Goal: Information Seeking & Learning: Find specific fact

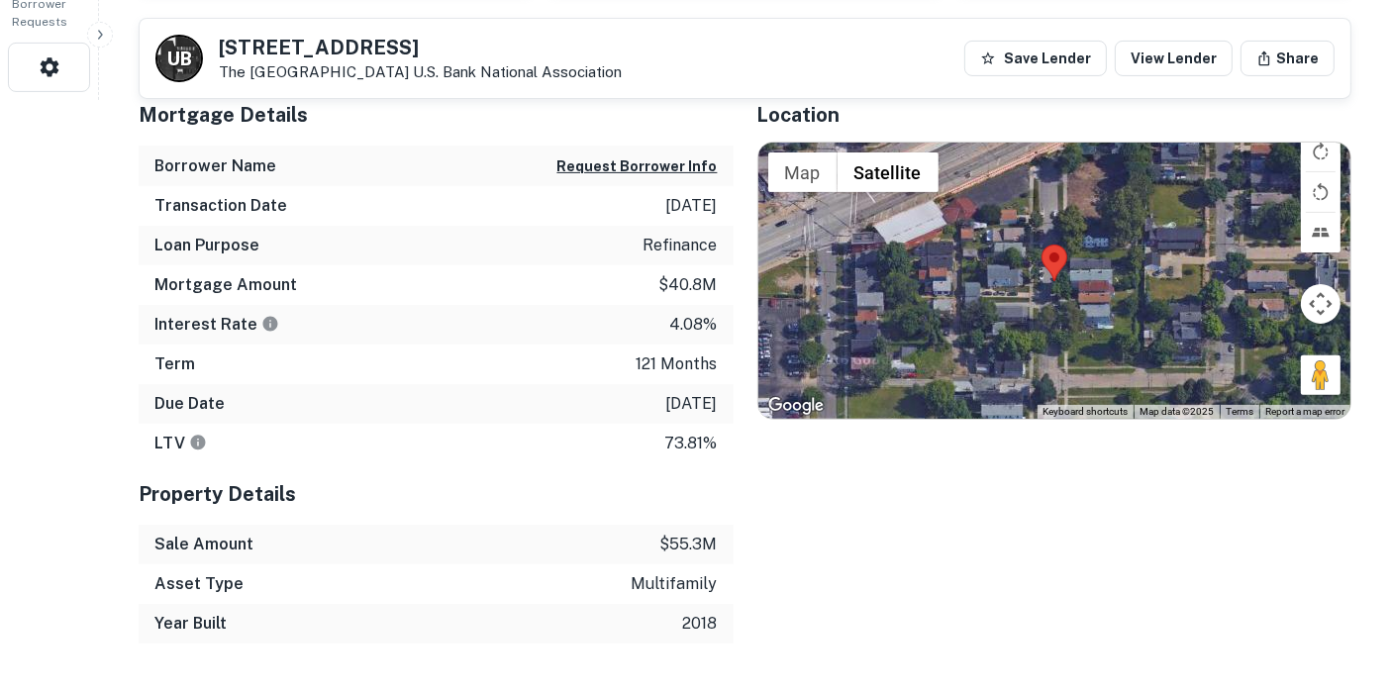
scroll to position [659, 0]
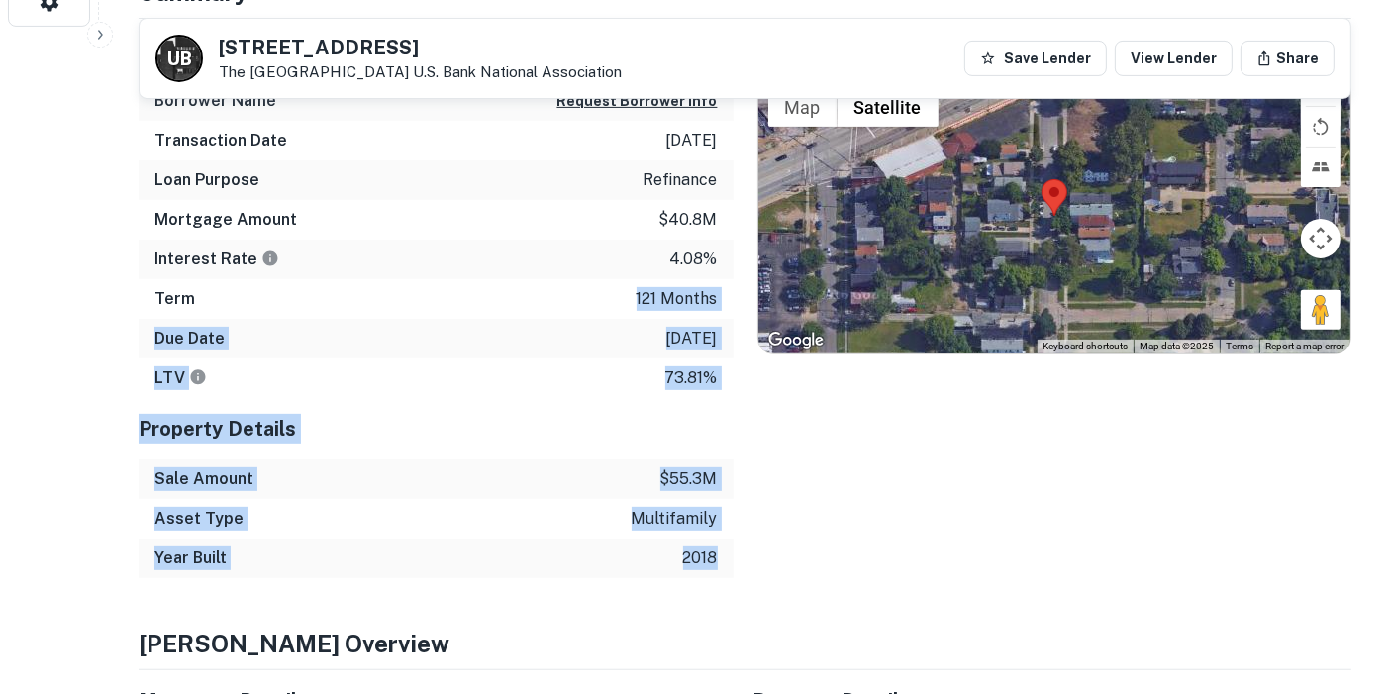
drag, startPoint x: 726, startPoint y: 562, endPoint x: 576, endPoint y: 289, distance: 311.5
click at [576, 289] on div "Mortgage Details Borrower Name Request Borrower Info Transaction Date [DATE] Lo…" at bounding box center [436, 298] width 595 height 559
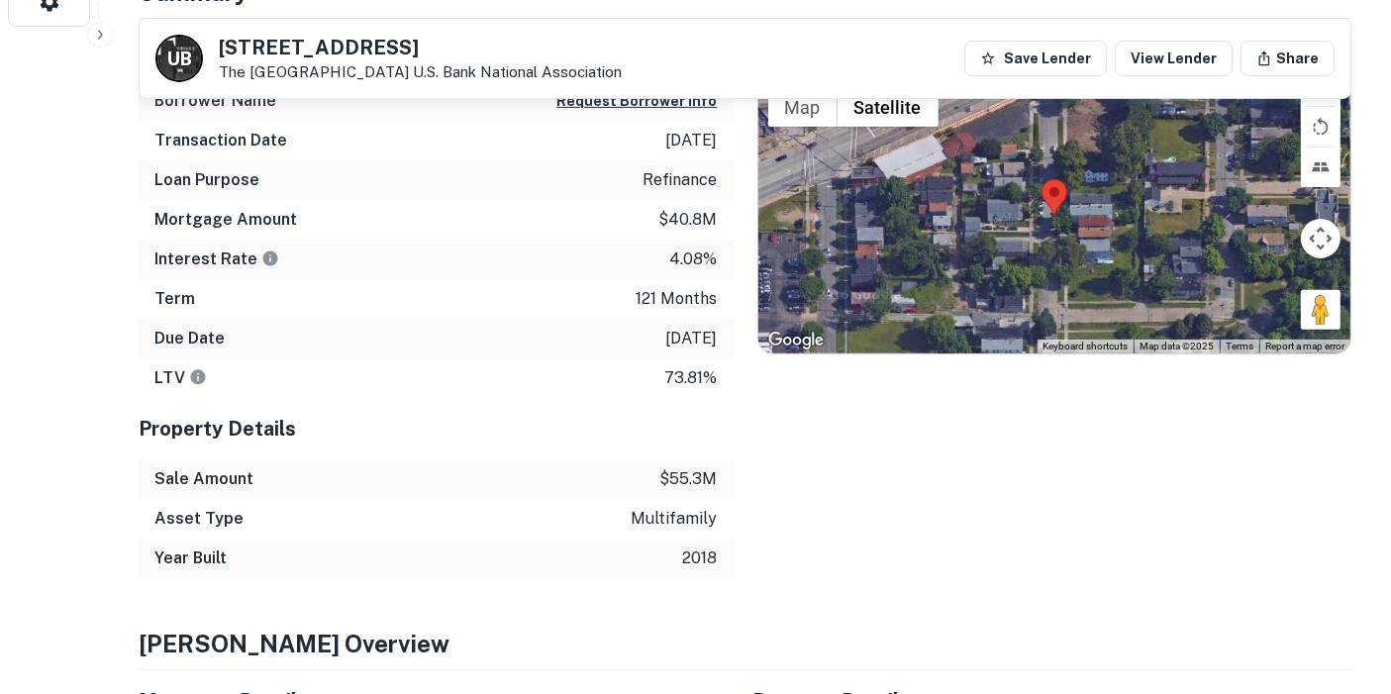
click at [594, 258] on div "Interest Rate 4.08%" at bounding box center [436, 260] width 595 height 40
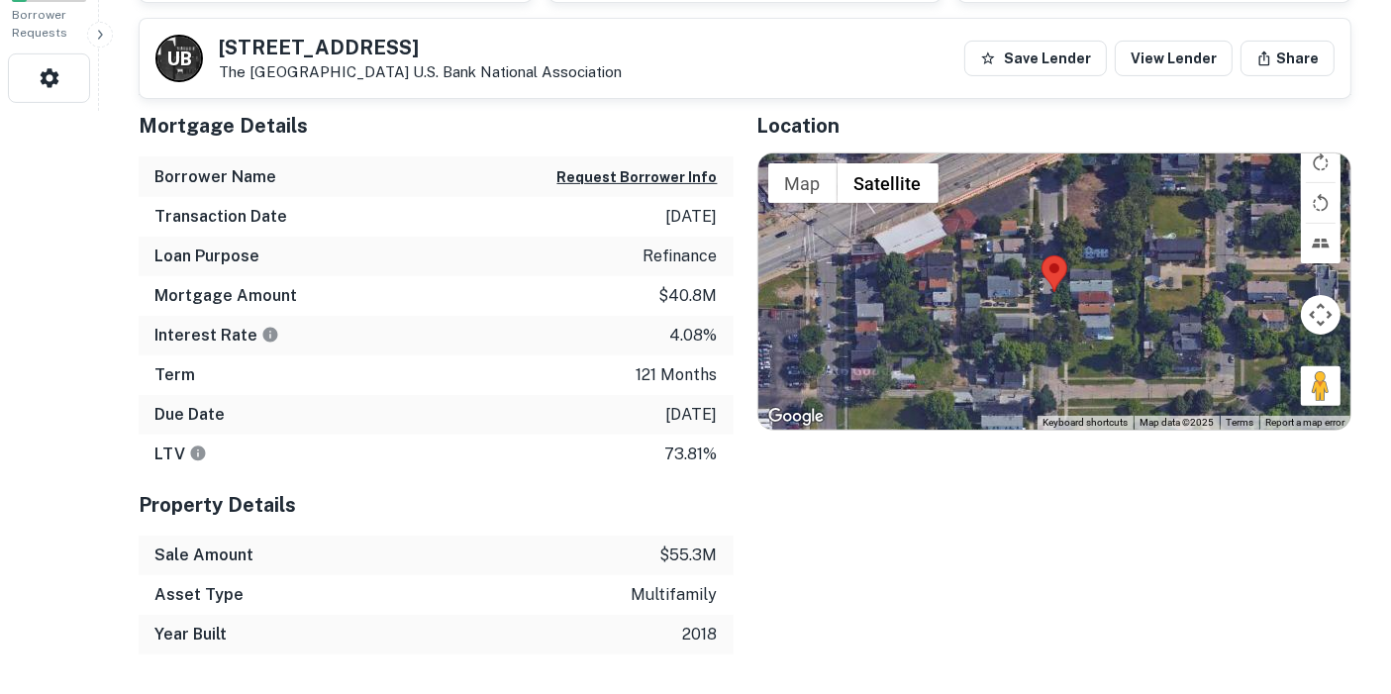
scroll to position [549, 0]
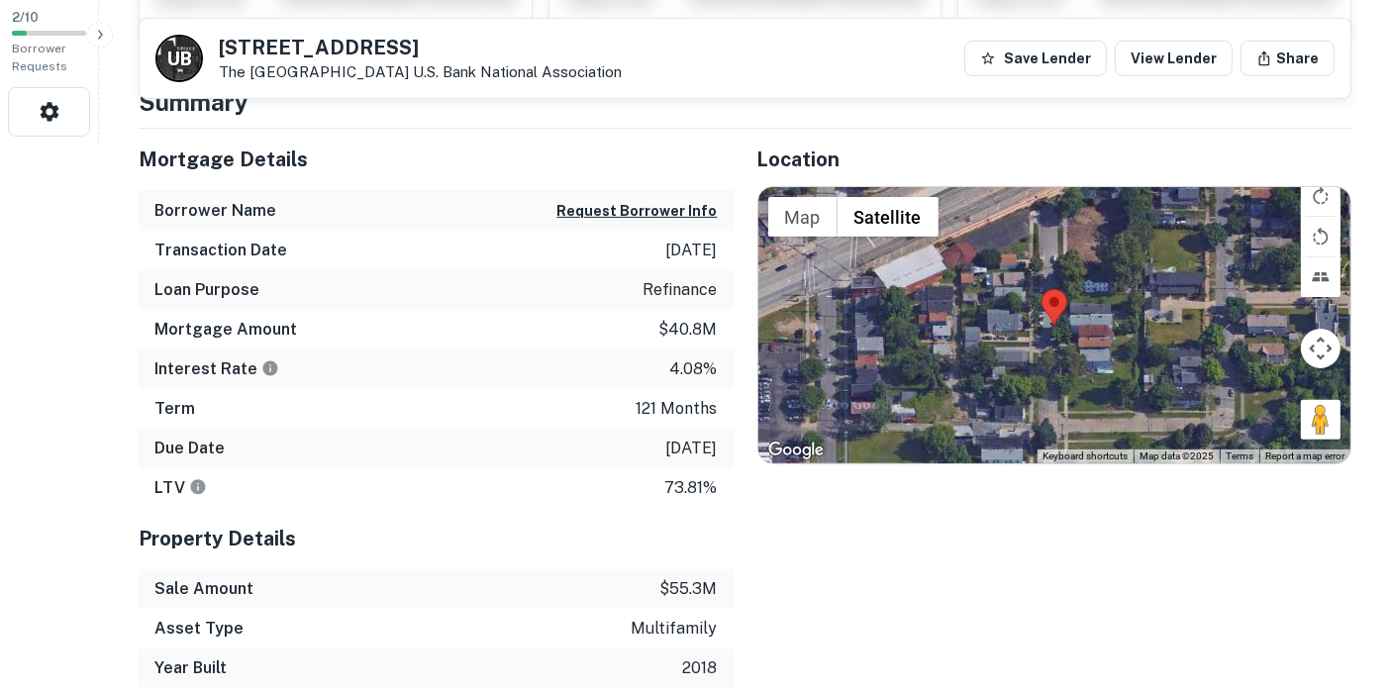
drag, startPoint x: 718, startPoint y: 247, endPoint x: 605, endPoint y: 238, distance: 113.2
click at [605, 238] on div "Transaction Date [DATE]" at bounding box center [436, 251] width 595 height 40
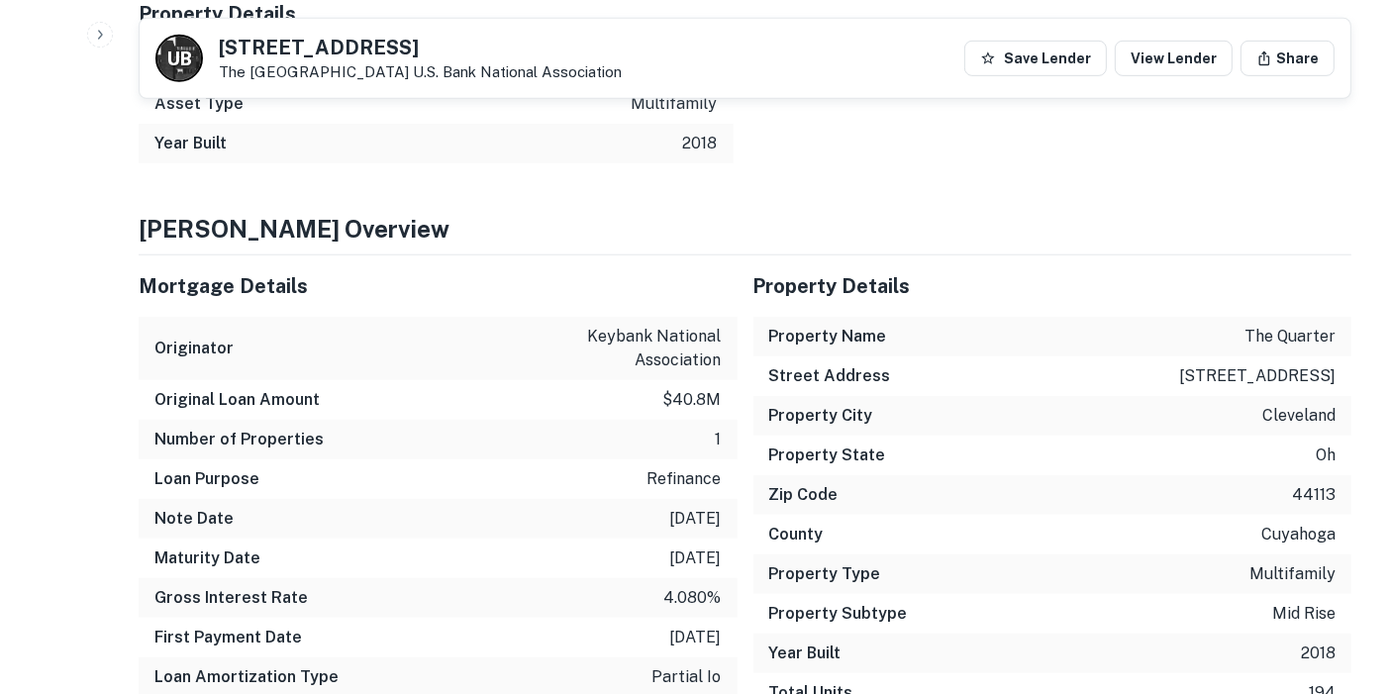
scroll to position [1100, 0]
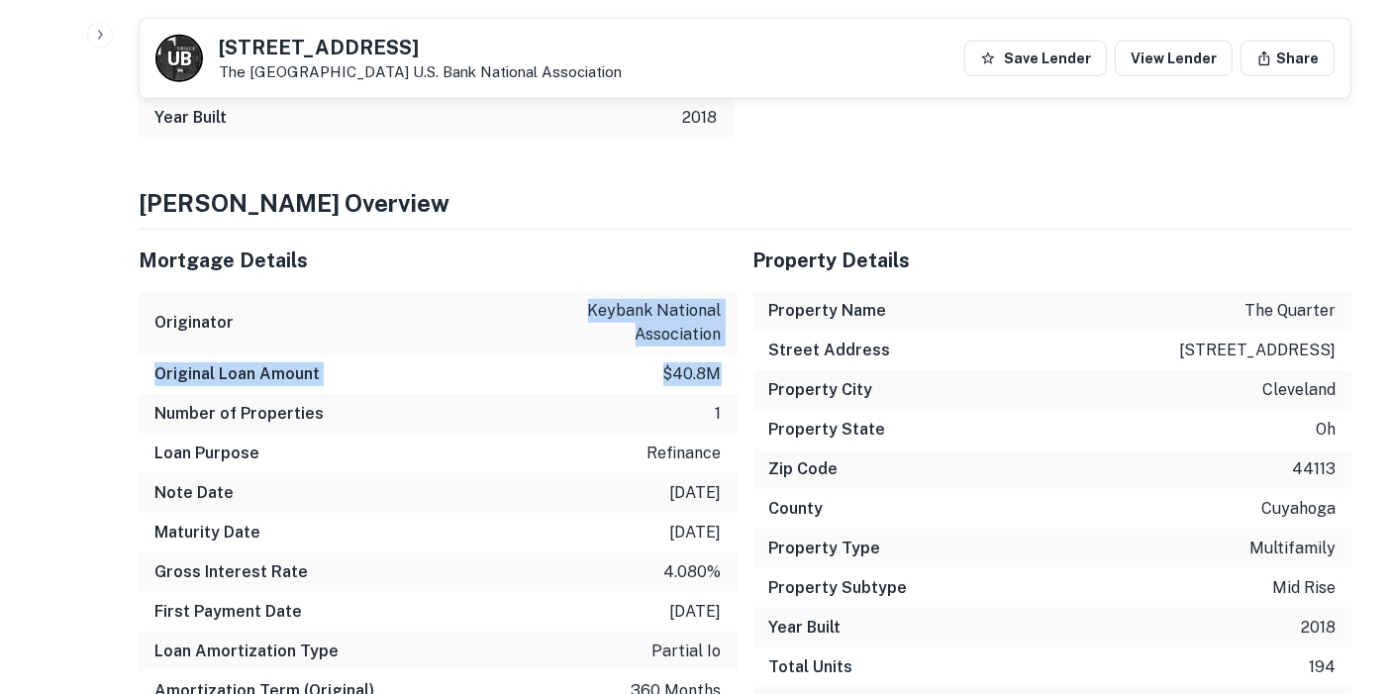
drag, startPoint x: 588, startPoint y: 306, endPoint x: 670, endPoint y: 347, distance: 91.6
click at [707, 347] on div "Originator keybank national association" at bounding box center [438, 322] width 599 height 63
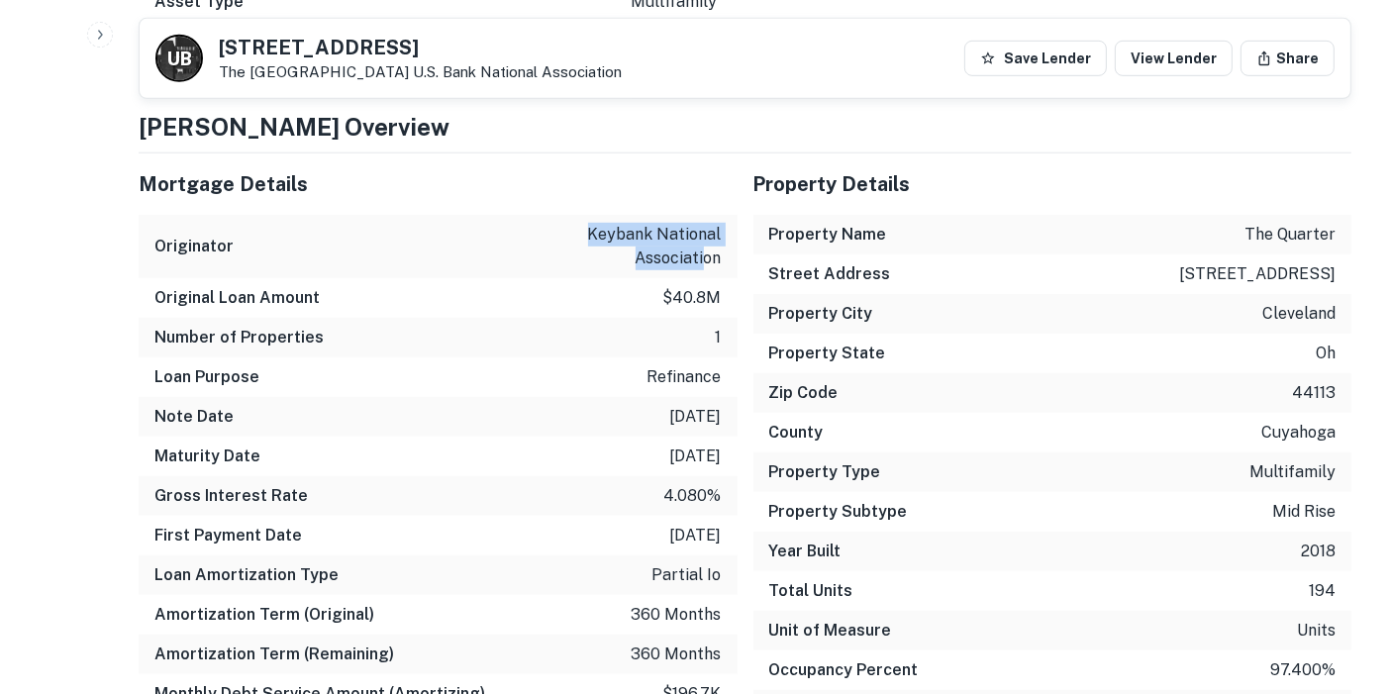
scroll to position [1210, 0]
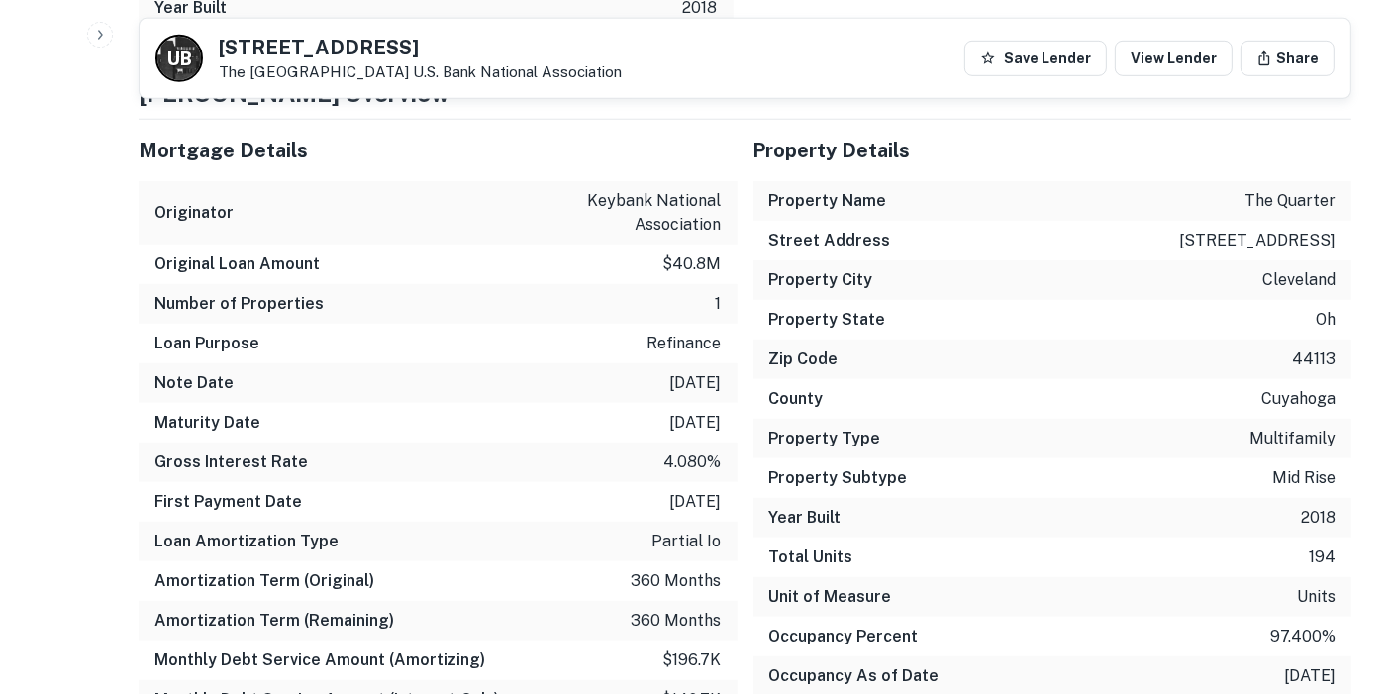
click at [729, 255] on div "Original Loan Amount $40.8m" at bounding box center [438, 265] width 599 height 40
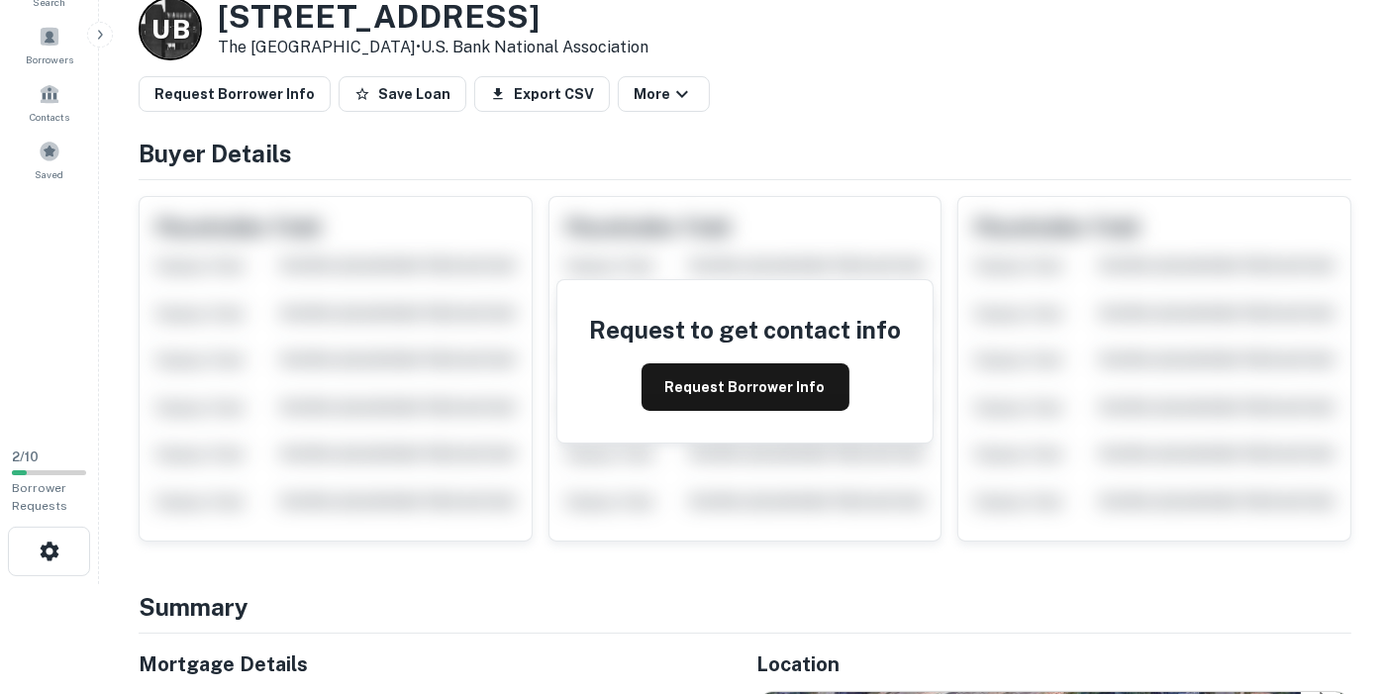
scroll to position [0, 0]
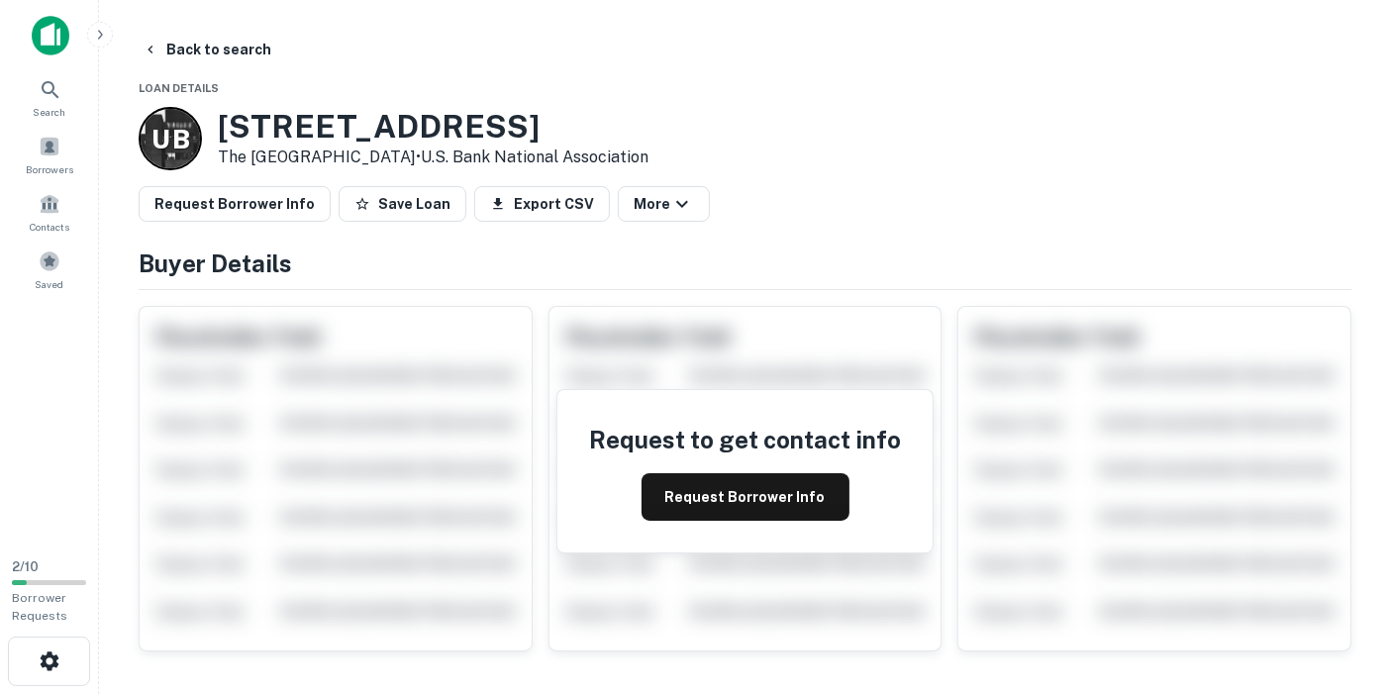
click at [610, 22] on main "Back to search Loan Details U B [STREET_ADDRESS] • U.s. Bank National Associati…" at bounding box center [745, 347] width 1292 height 694
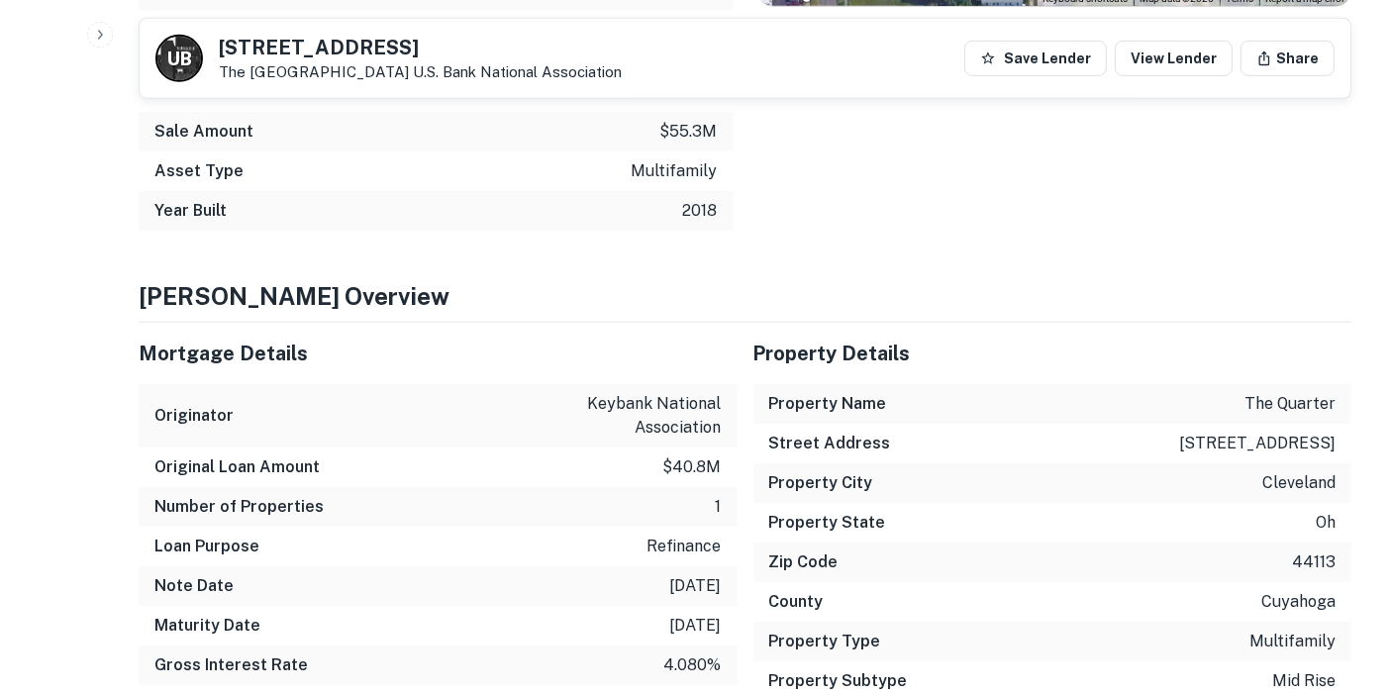
scroll to position [990, 0]
